Goal: Check status: Check status

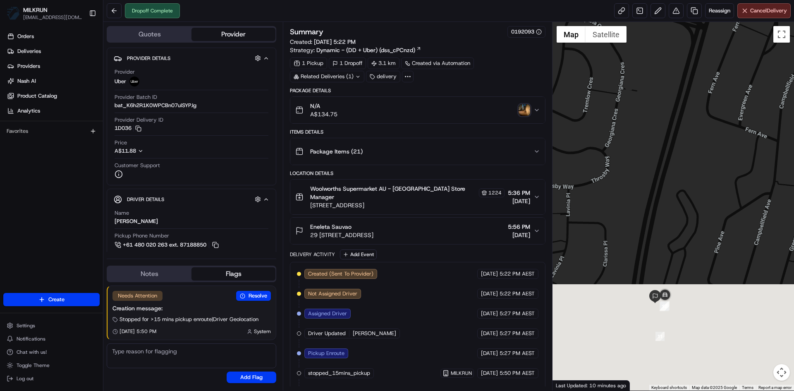
drag, startPoint x: 684, startPoint y: 346, endPoint x: 706, endPoint y: 115, distance: 231.9
click at [705, 115] on div at bounding box center [674, 206] width 242 height 369
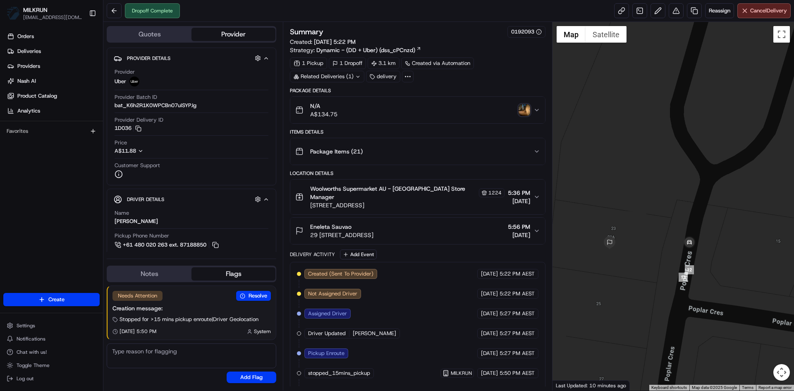
drag, startPoint x: 628, startPoint y: 277, endPoint x: 748, endPoint y: 256, distance: 122.2
click at [748, 256] on div at bounding box center [674, 206] width 242 height 369
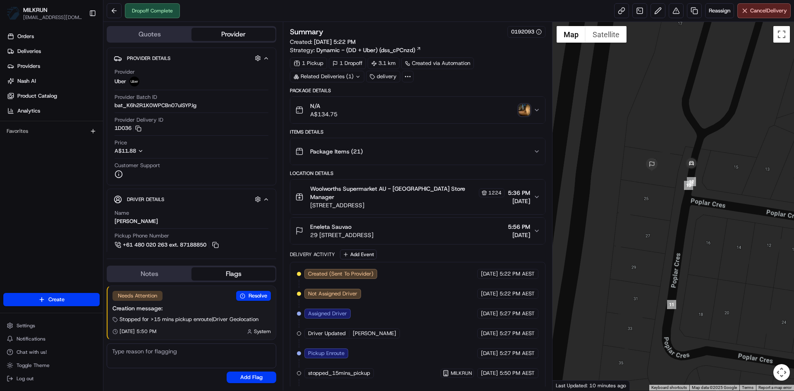
drag, startPoint x: 651, startPoint y: 315, endPoint x: 668, endPoint y: 224, distance: 92.6
click at [668, 224] on div at bounding box center [674, 206] width 242 height 369
click at [521, 101] on button "N/A A$134.75" at bounding box center [417, 110] width 254 height 26
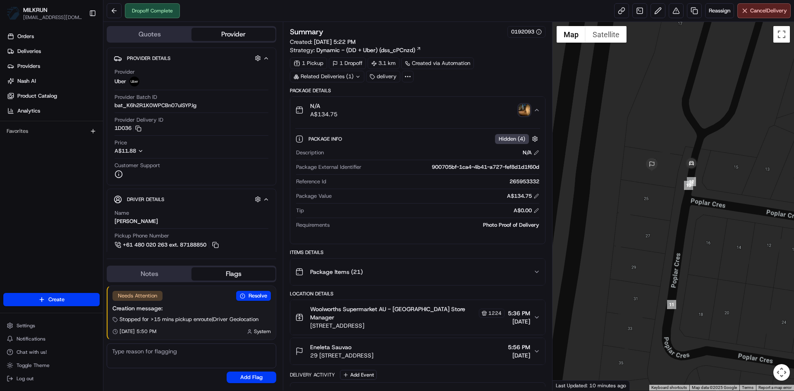
click at [523, 113] on img "button" at bounding box center [525, 110] width 12 height 12
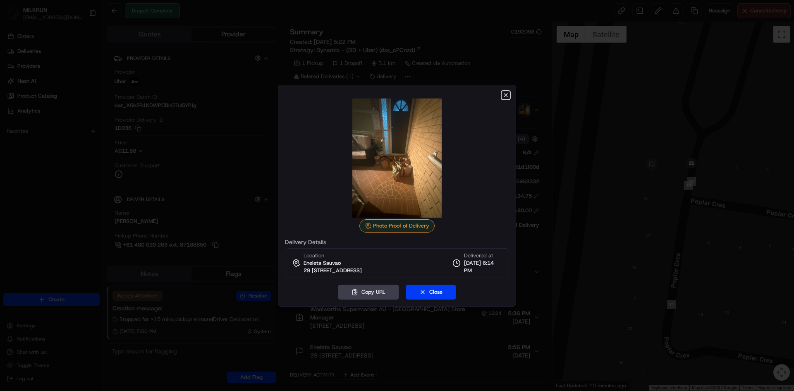
click at [506, 94] on icon "button" at bounding box center [506, 95] width 7 height 7
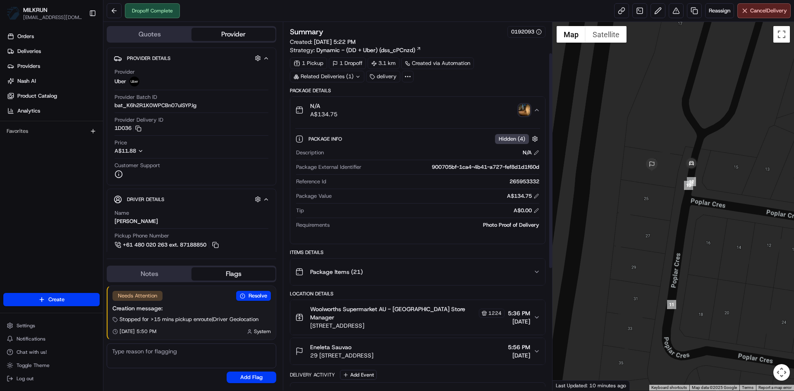
scroll to position [207, 0]
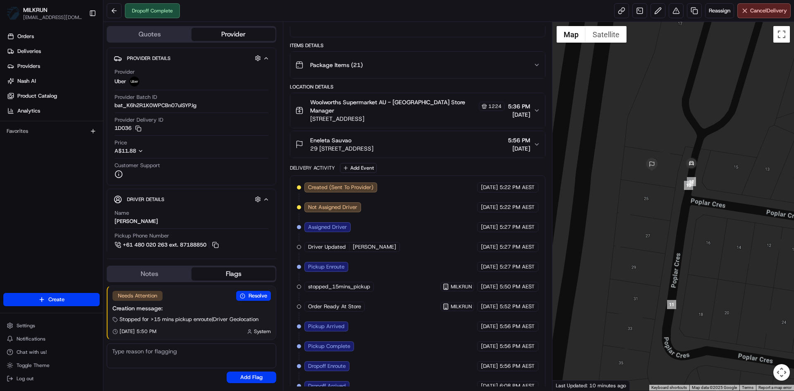
click at [539, 144] on icon "button" at bounding box center [536, 145] width 3 height 2
